Goal: Book appointment/travel/reservation

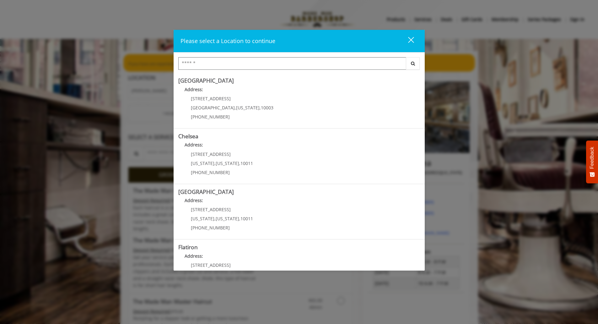
scroll to position [83, 0]
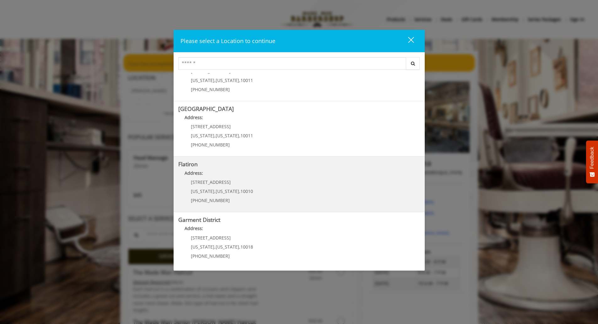
click at [208, 182] on span "10 E 23rd St" at bounding box center [211, 182] width 40 height 6
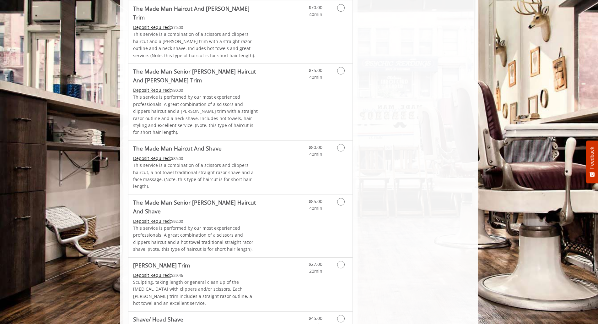
scroll to position [536, 0]
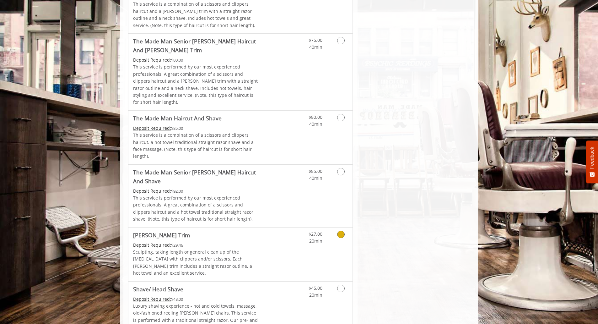
click at [341, 230] on icon "Grooming services" at bounding box center [341, 234] width 8 height 8
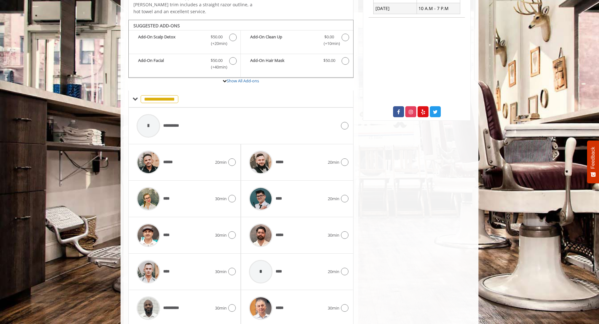
scroll to position [209, 0]
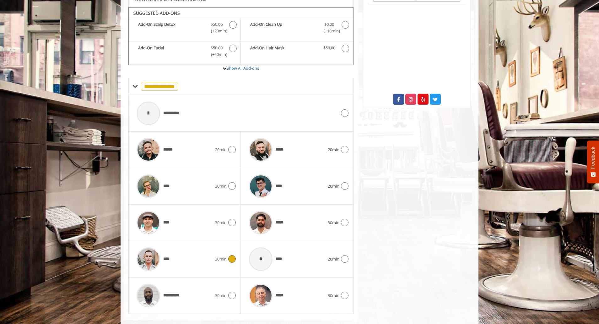
click at [231, 255] on icon at bounding box center [232, 259] width 8 height 8
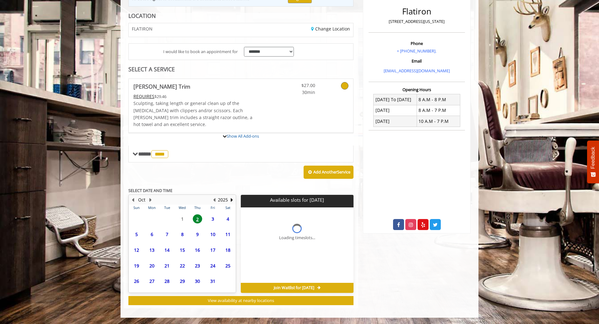
scroll to position [77, 0]
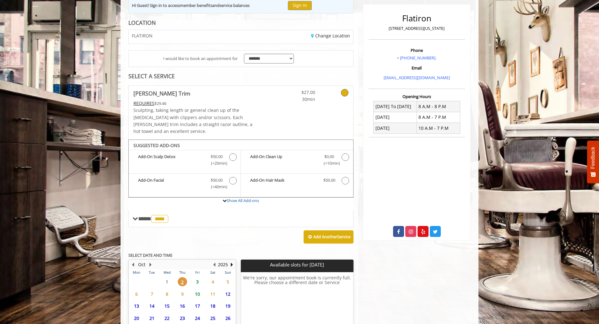
click at [196, 277] on span "3" at bounding box center [197, 281] width 9 height 9
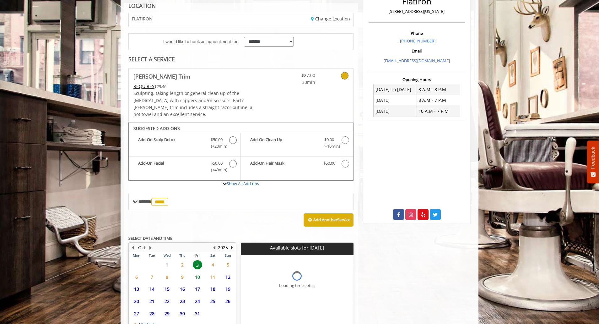
scroll to position [135, 0]
